Goal: Task Accomplishment & Management: Complete application form

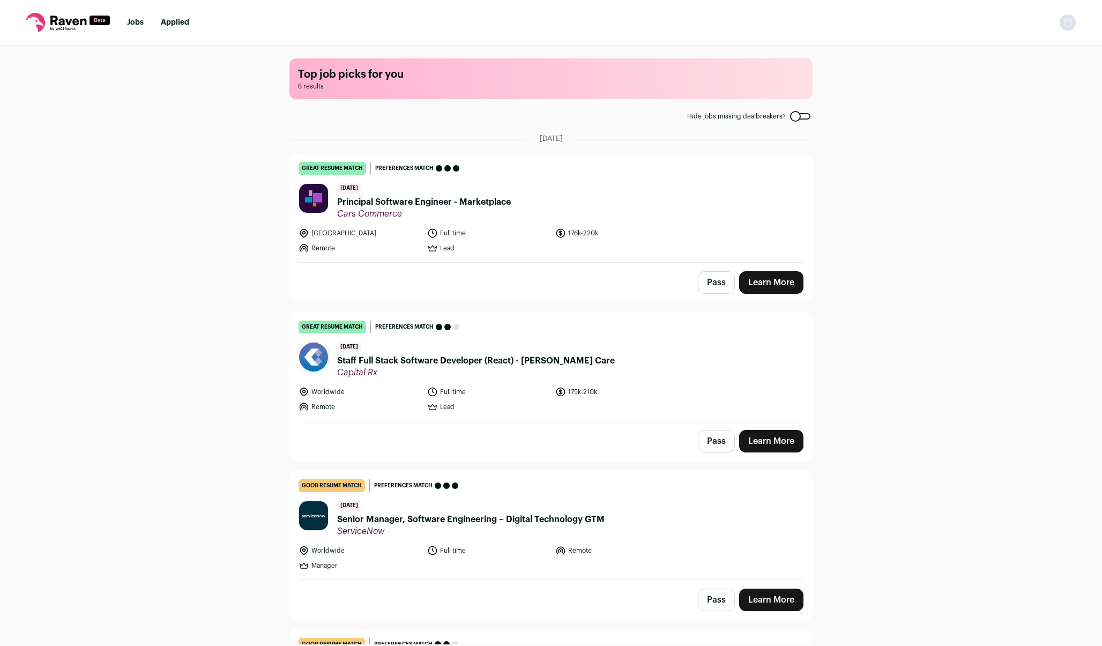
click at [428, 203] on span "Principal Software Engineer - Marketplace" at bounding box center [424, 202] width 174 height 13
click at [771, 441] on link "Learn More" at bounding box center [771, 441] width 64 height 23
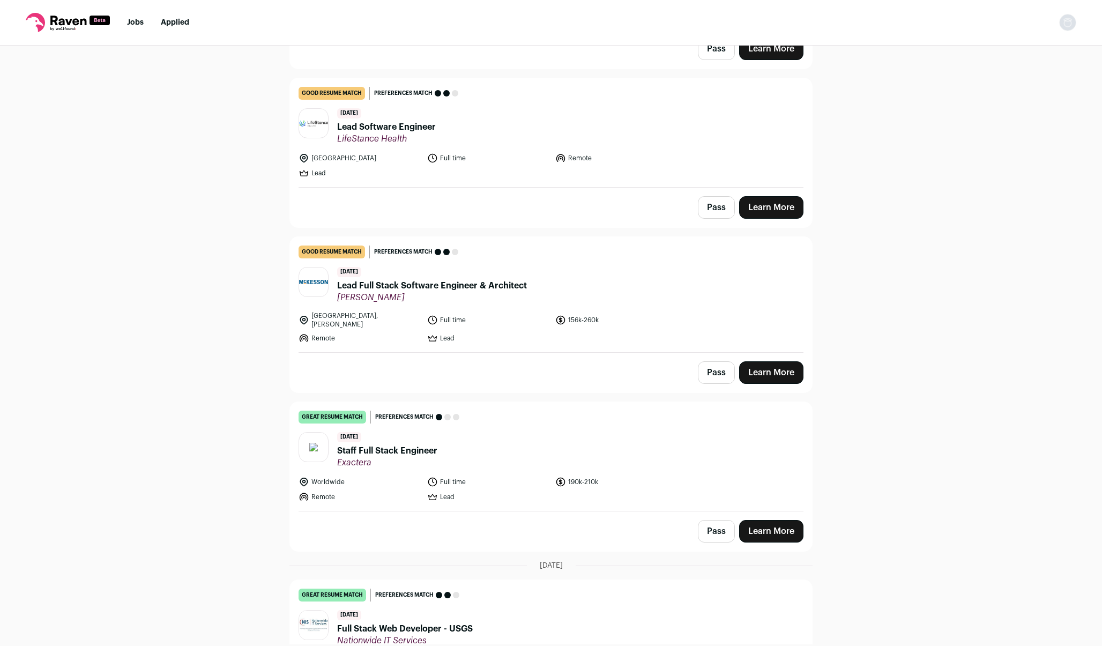
scroll to position [547, 0]
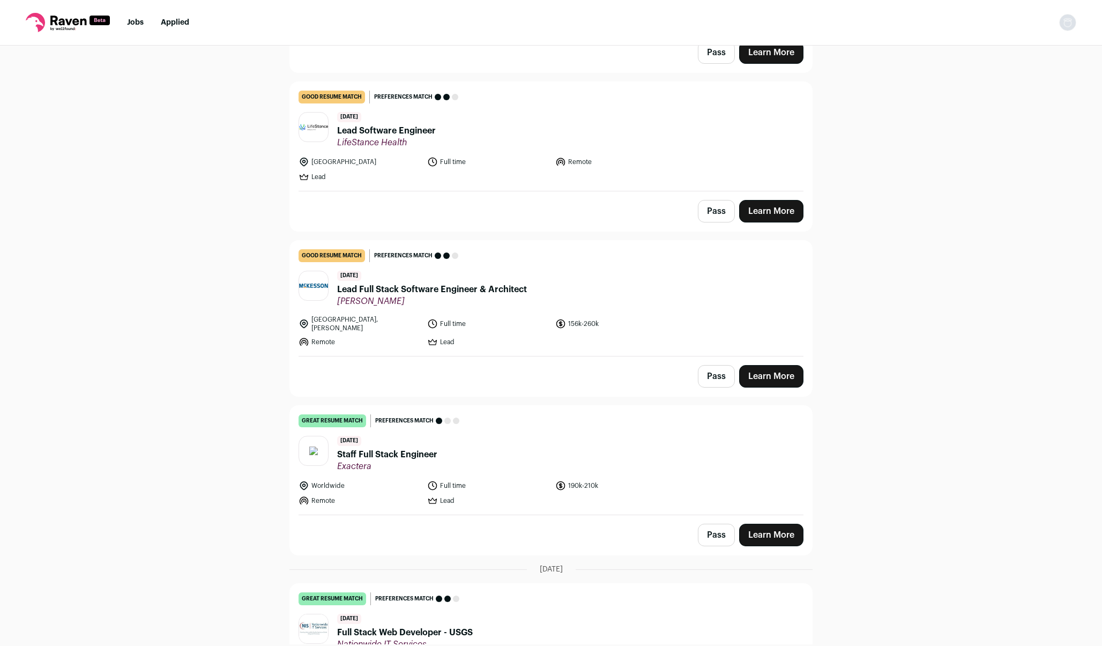
click at [759, 371] on link "Learn More" at bounding box center [771, 376] width 64 height 23
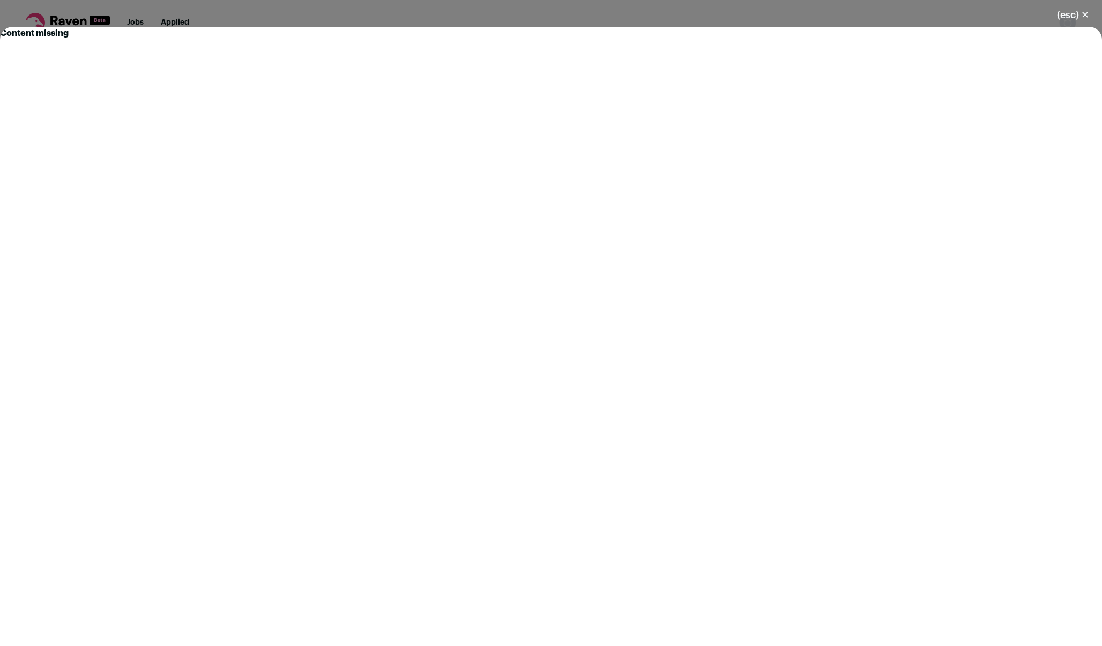
click at [661, 14] on div "(esc) ✕ Content missing" at bounding box center [551, 323] width 1102 height 646
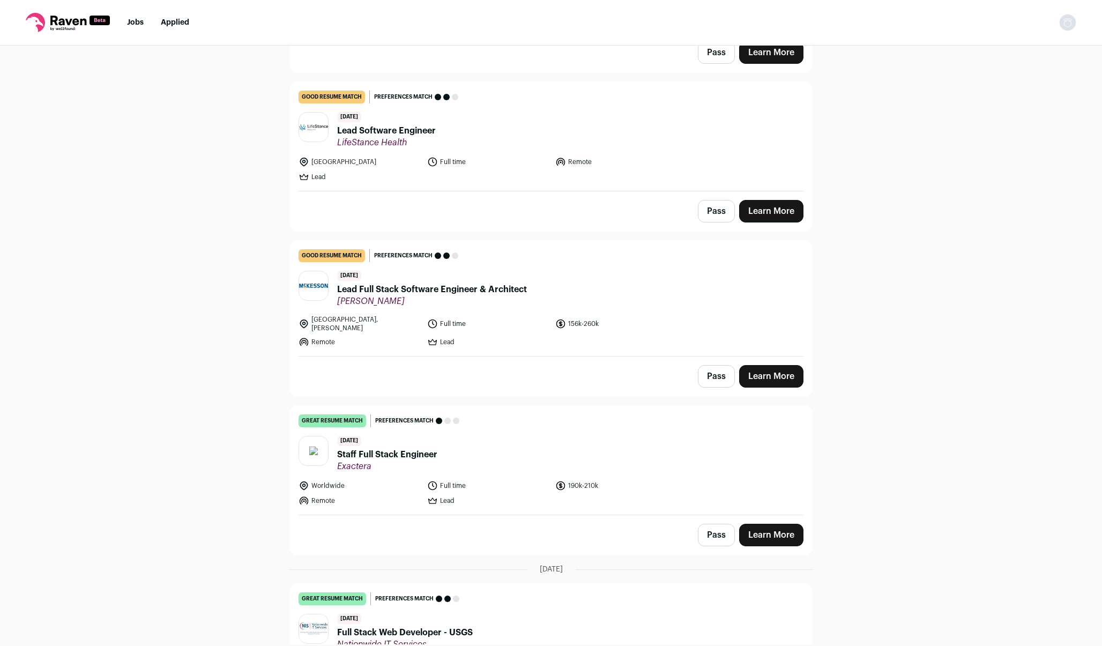
click at [759, 368] on link "Learn More" at bounding box center [771, 376] width 64 height 23
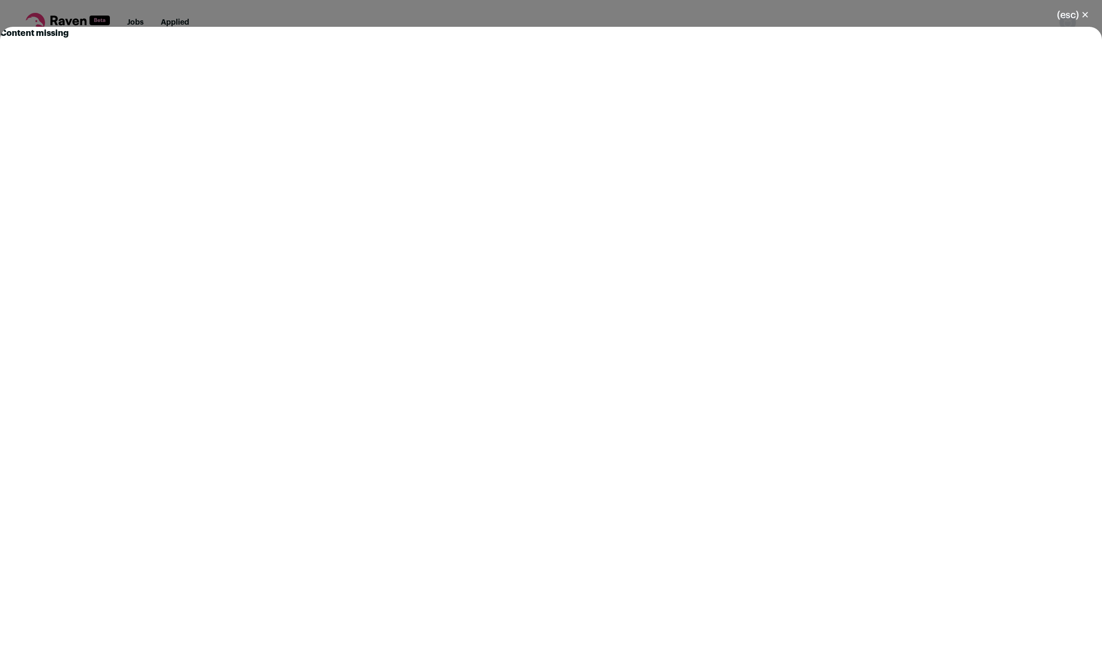
drag, startPoint x: 568, startPoint y: 320, endPoint x: 578, endPoint y: 36, distance: 283.7
click at [578, 37] on div "Content missing" at bounding box center [551, 336] width 1102 height 619
click at [565, 24] on div "(esc) ✕ Content missing" at bounding box center [551, 323] width 1102 height 646
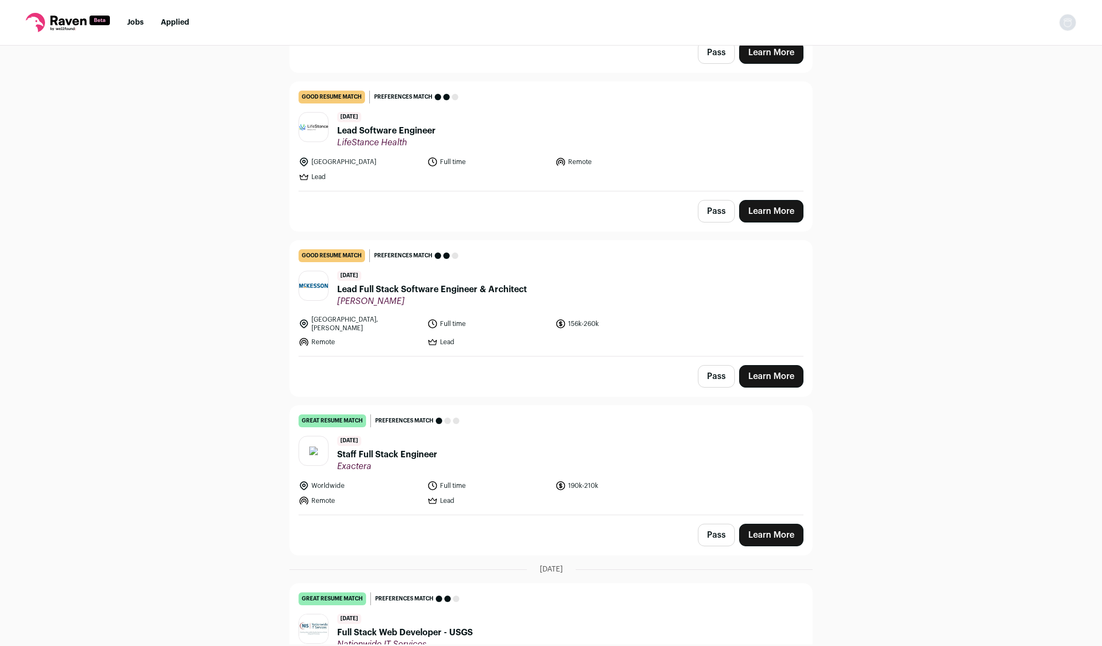
click at [921, 286] on div "Top job picks for you 8 results Hide jobs missing dealbreakers? August 25th, 20…" at bounding box center [551, 345] width 1102 height 599
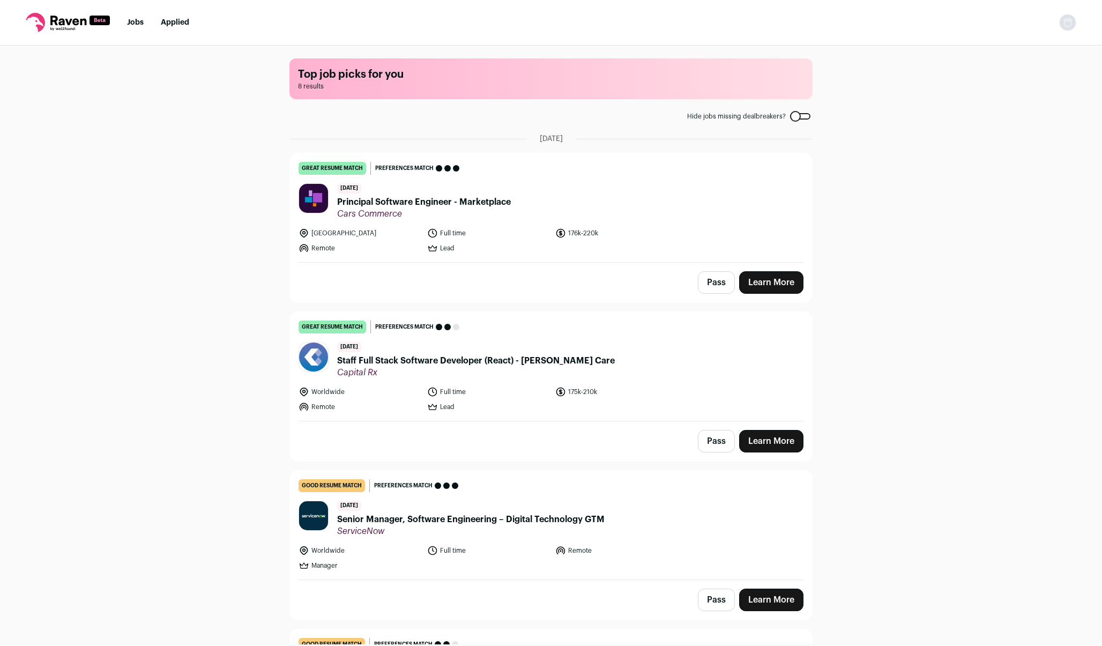
scroll to position [0, 0]
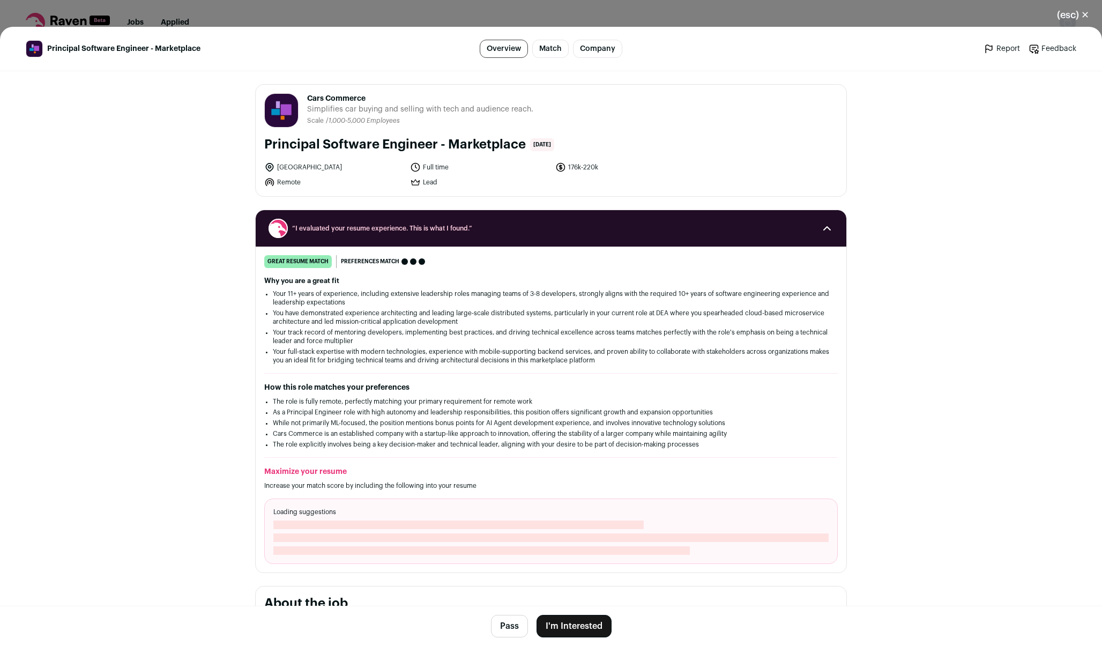
click at [598, 630] on button "I'm Interested" at bounding box center [573, 626] width 75 height 23
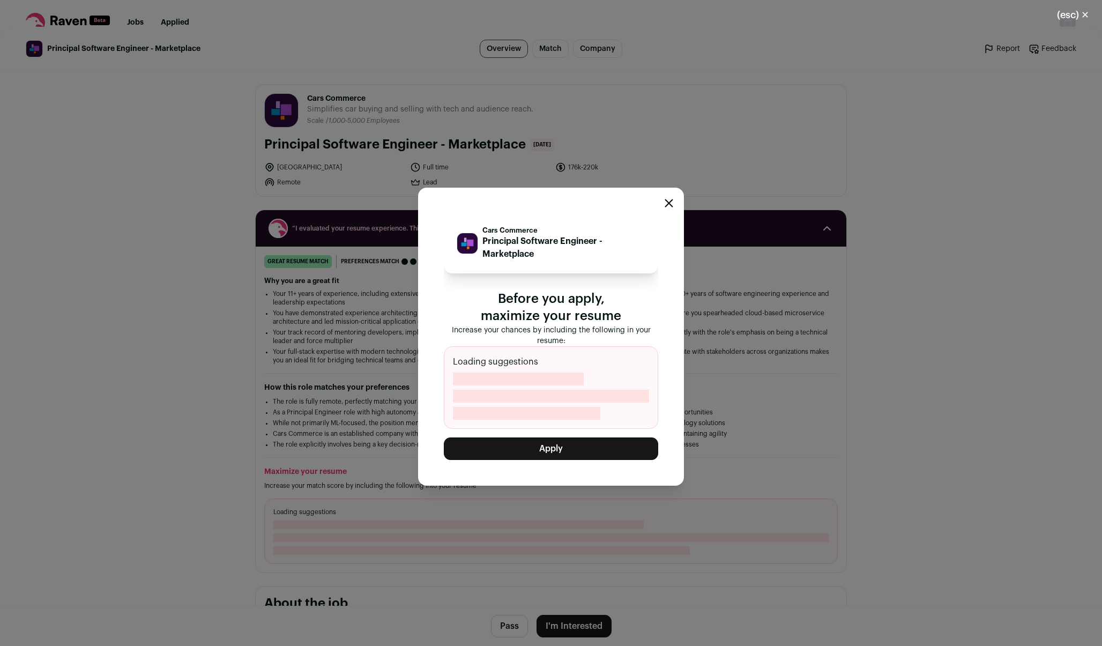
click at [556, 454] on button "Apply" at bounding box center [551, 448] width 214 height 23
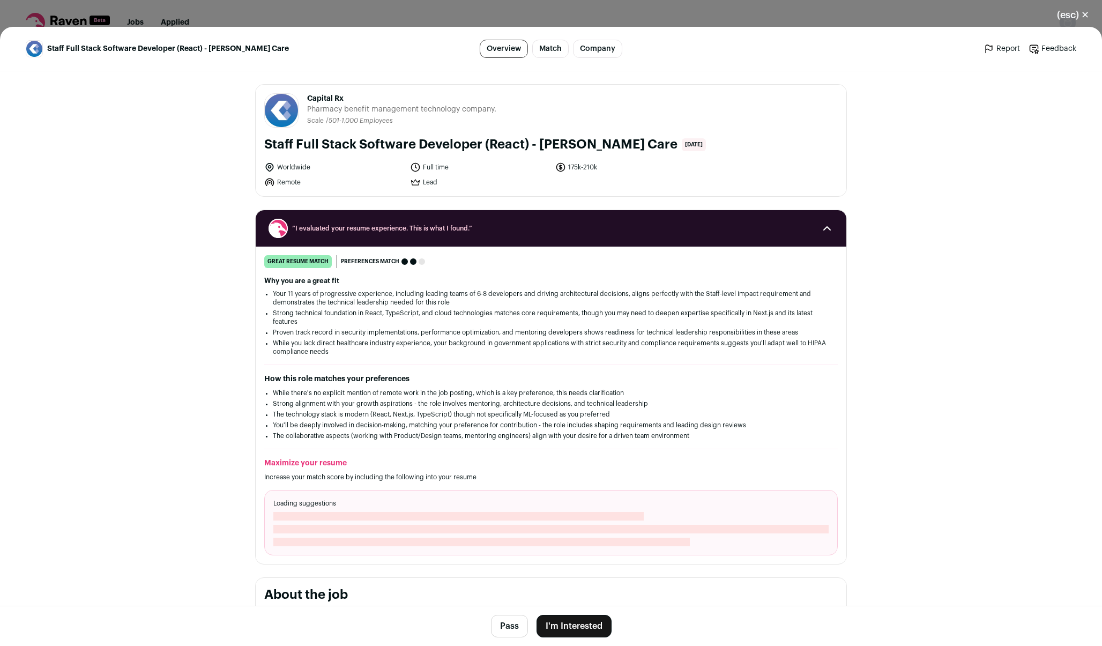
click at [578, 623] on button "I'm Interested" at bounding box center [573, 626] width 75 height 23
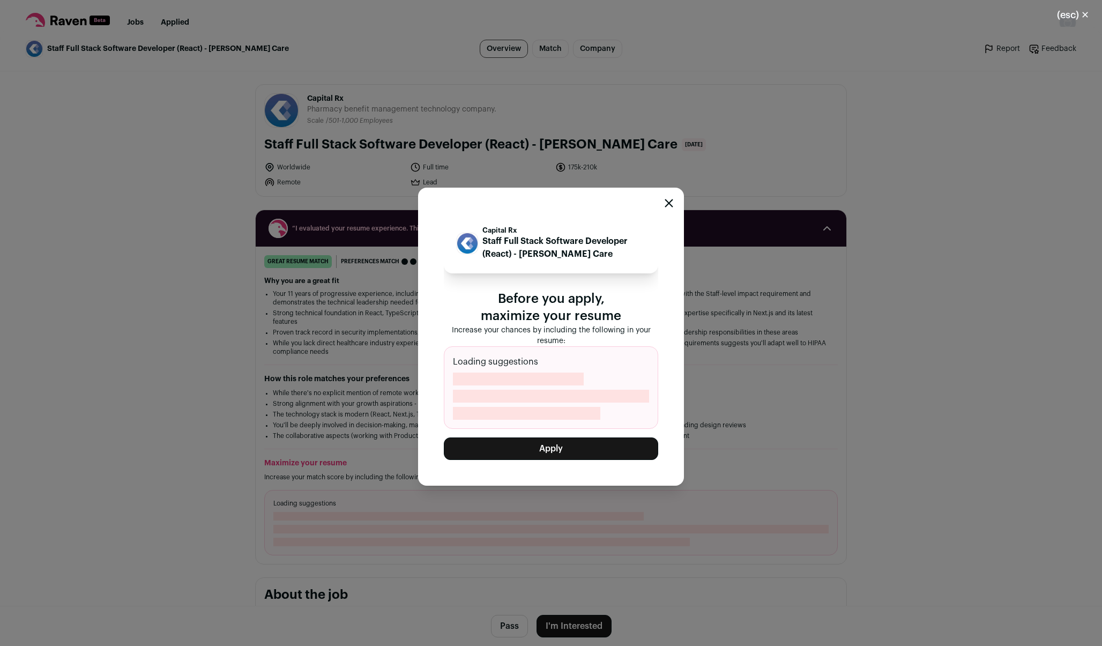
click at [555, 448] on button "Apply" at bounding box center [551, 448] width 214 height 23
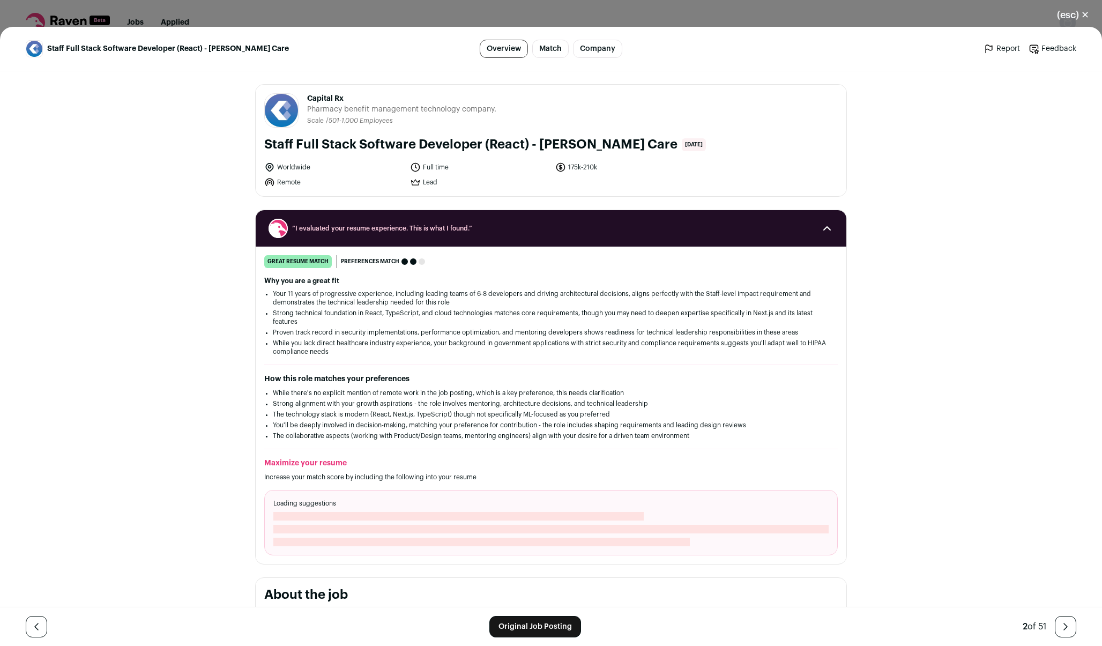
click at [931, 19] on div "(esc) ✕ Staff Full Stack Software Developer (React) - Judi Care Overview Match …" at bounding box center [551, 323] width 1102 height 646
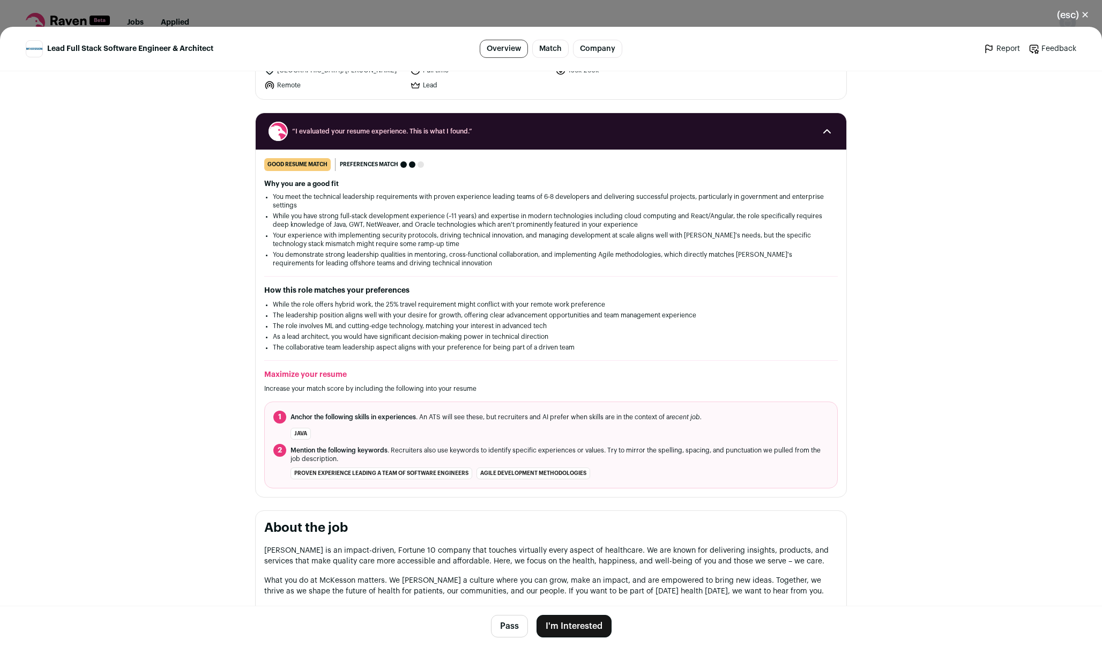
scroll to position [110, 0]
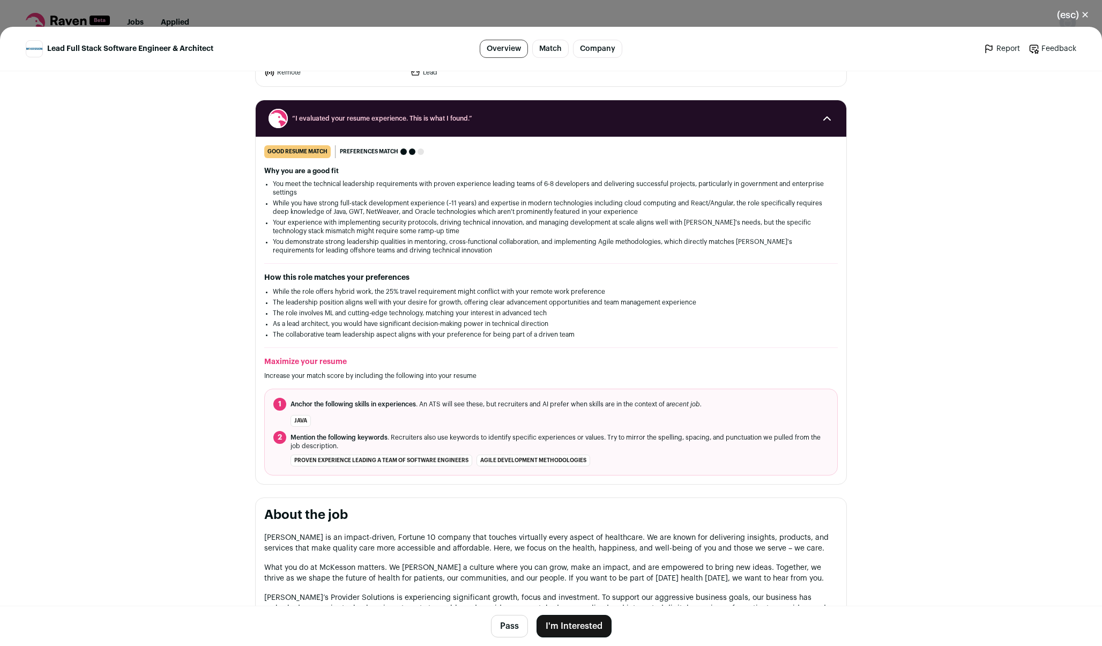
click at [583, 622] on button "I'm Interested" at bounding box center [573, 626] width 75 height 23
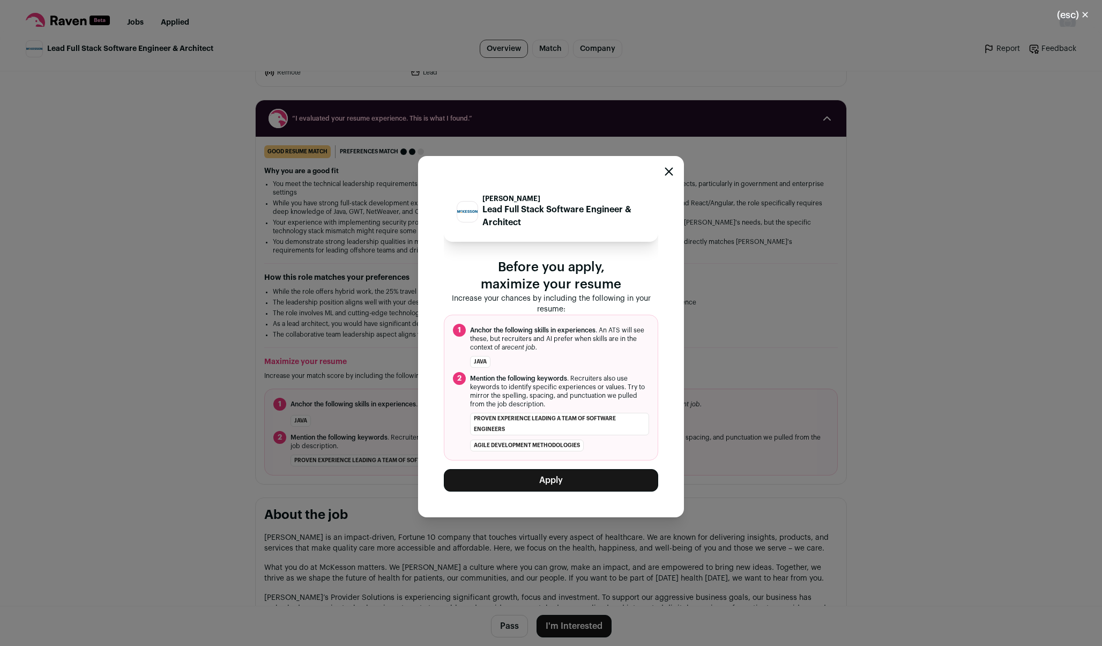
click at [549, 483] on button "Apply" at bounding box center [551, 480] width 214 height 23
